Goal: Task Accomplishment & Management: Use online tool/utility

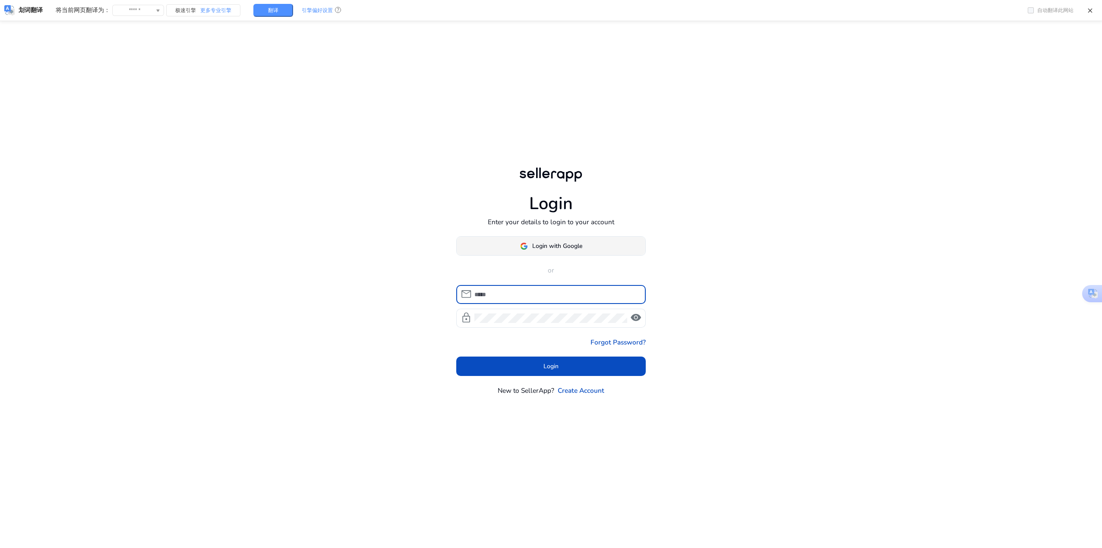
click at [609, 240] on span at bounding box center [551, 246] width 189 height 21
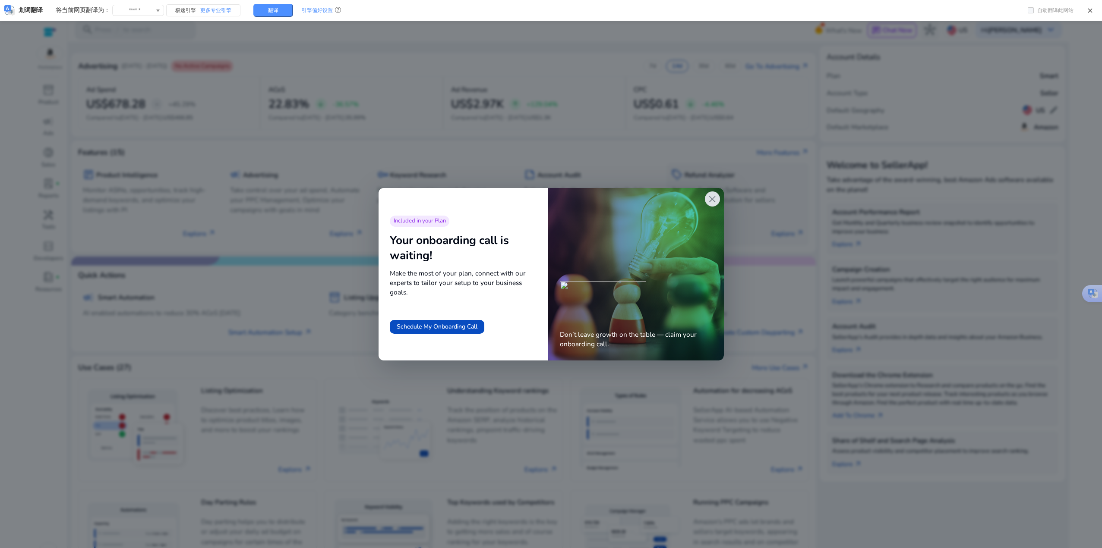
drag, startPoint x: 714, startPoint y: 198, endPoint x: 724, endPoint y: 225, distance: 28.8
click at [714, 198] on span "close" at bounding box center [711, 199] width 11 height 11
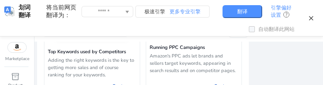
scroll to position [841, 0]
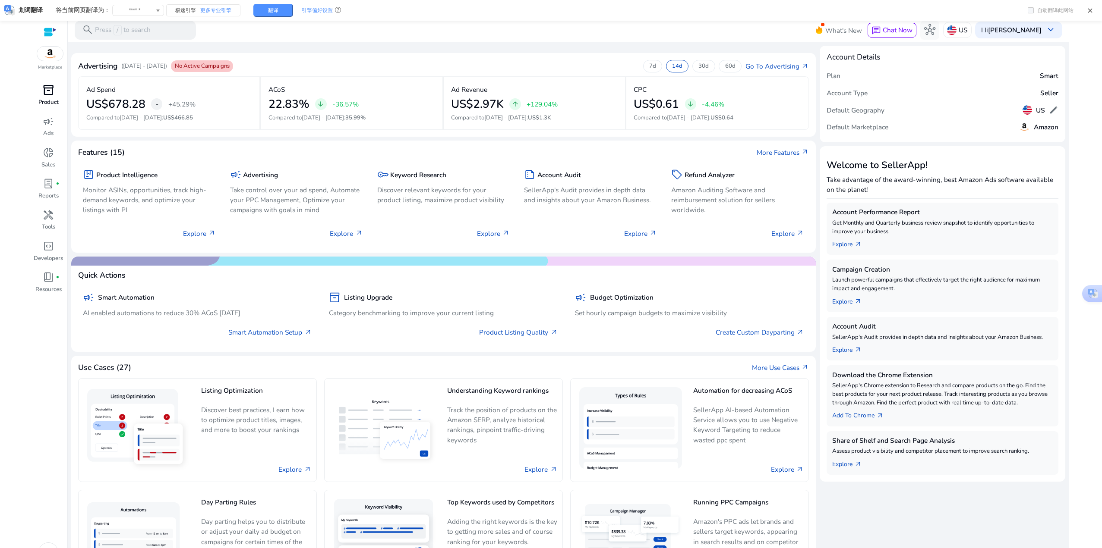
click at [48, 85] on span "inventory_2" at bounding box center [48, 90] width 11 height 11
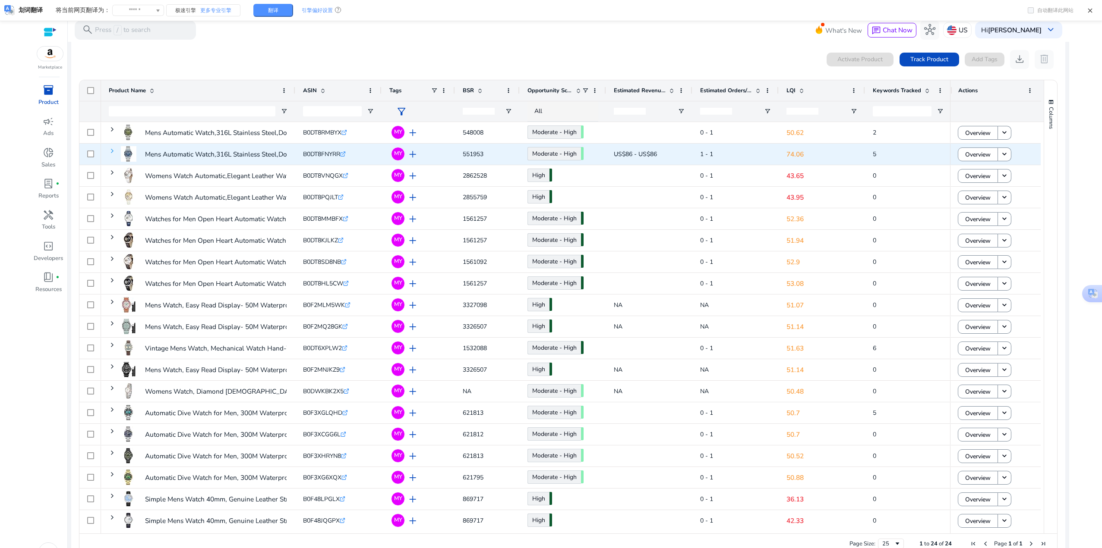
click at [111, 85] on span at bounding box center [112, 151] width 7 height 7
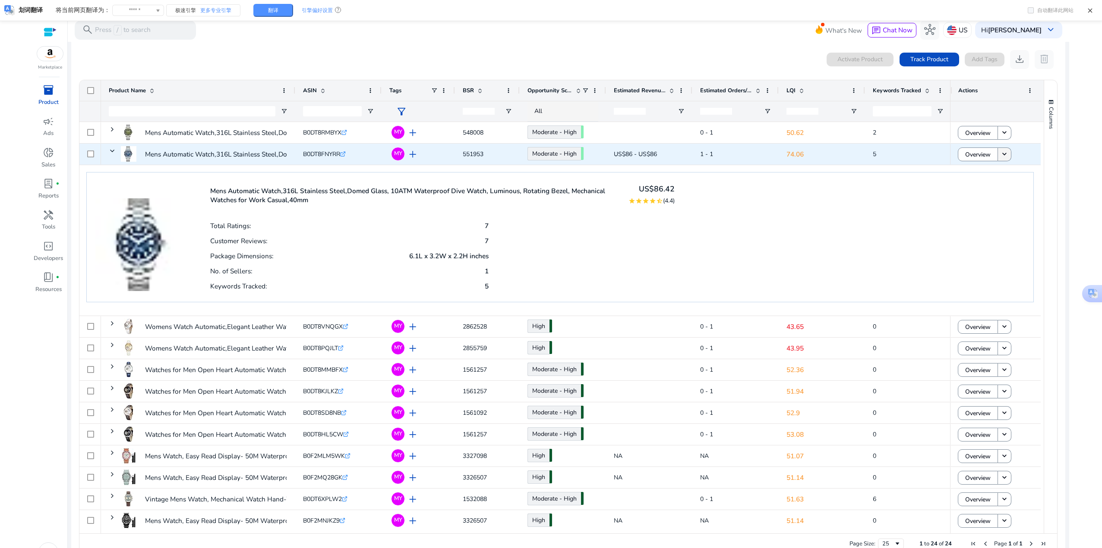
click at [323, 85] on mat-icon "keyboard_arrow_down" at bounding box center [1004, 154] width 9 height 9
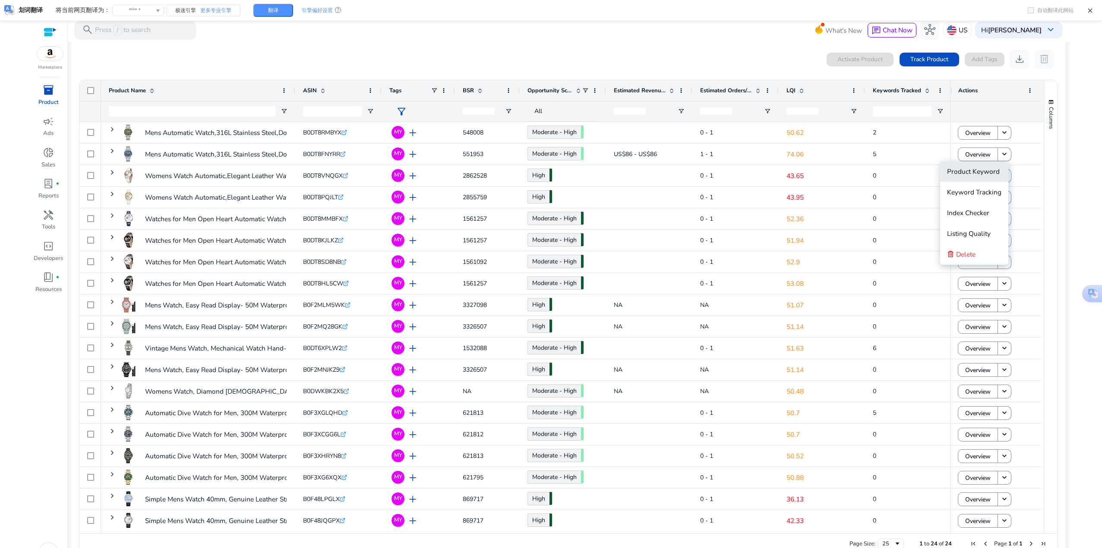
click at [323, 85] on span "Product Keyword" at bounding box center [973, 171] width 53 height 9
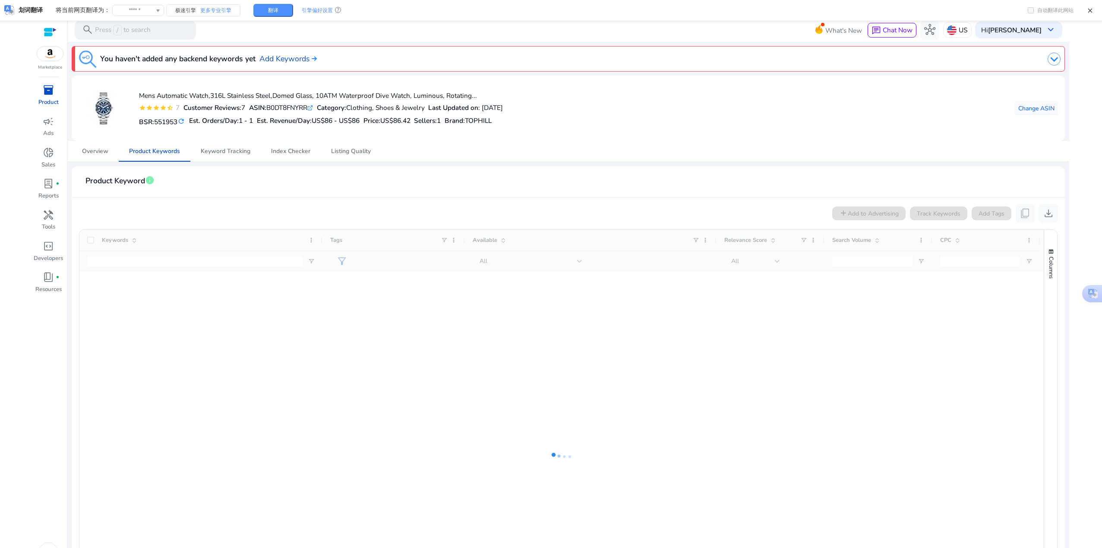
click at [317, 85] on mat-card "Product Keyword info add Add to Advertising Track Keywords Add Tags content_cop…" at bounding box center [568, 441] width 993 height 549
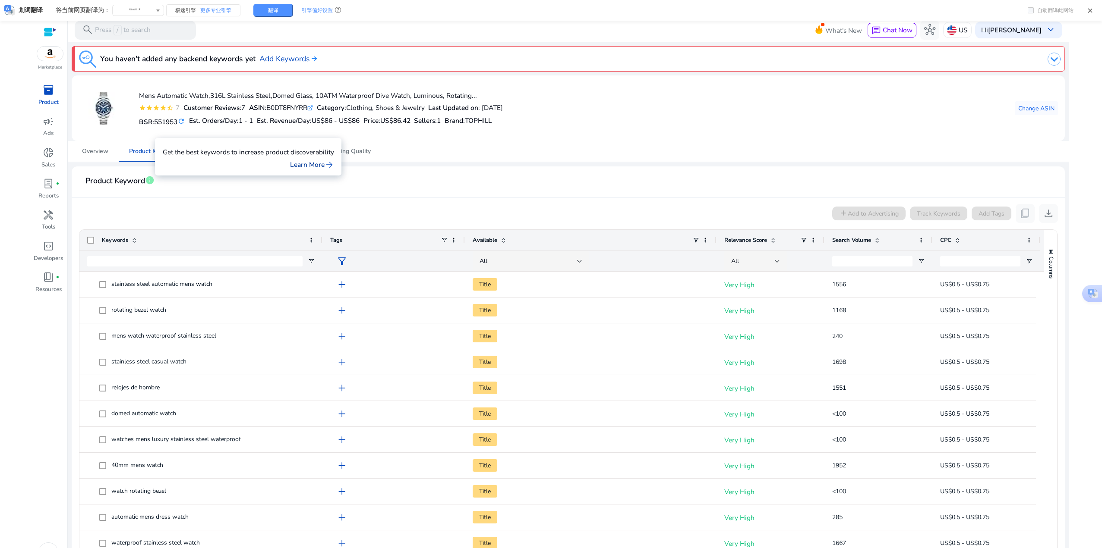
click at [300, 85] on link "Learn More arrow_forward" at bounding box center [312, 165] width 44 height 10
click at [307, 85] on link "Learn More arrow_forward" at bounding box center [312, 165] width 44 height 10
click at [221, 149] on span "Keyword Tracking" at bounding box center [226, 151] width 50 height 6
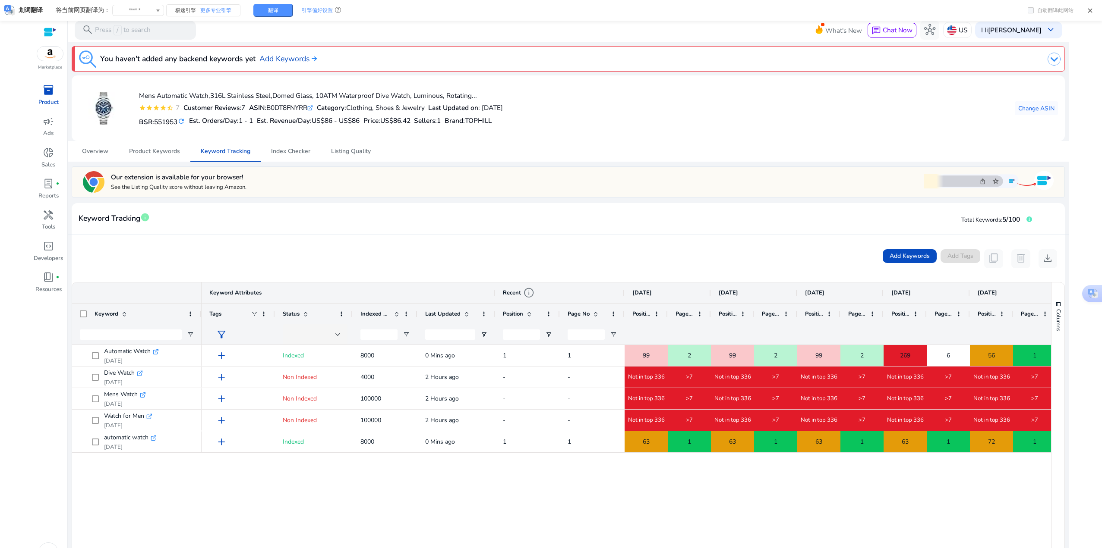
click at [677, 499] on div "add Non Indexed 4000 2 Hours ago - - Not in top 336 >7 Not in top 336 >7 Not in…" at bounding box center [626, 541] width 849 height 392
